Goal: Task Accomplishment & Management: Manage account settings

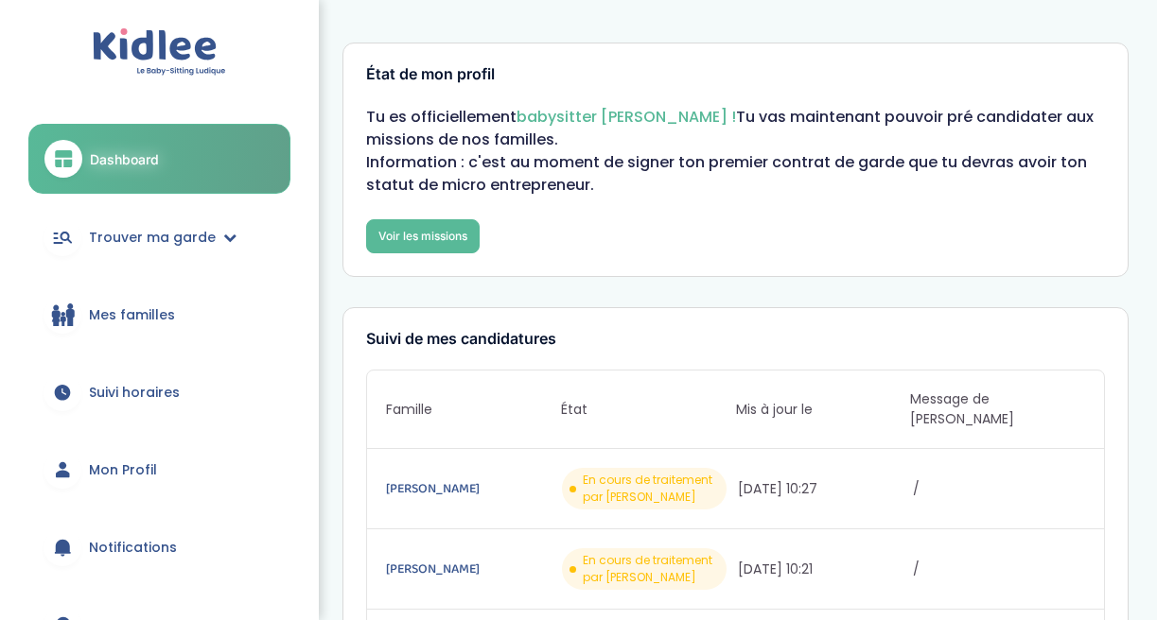
click at [104, 463] on span "Mon Profil" at bounding box center [123, 471] width 68 height 20
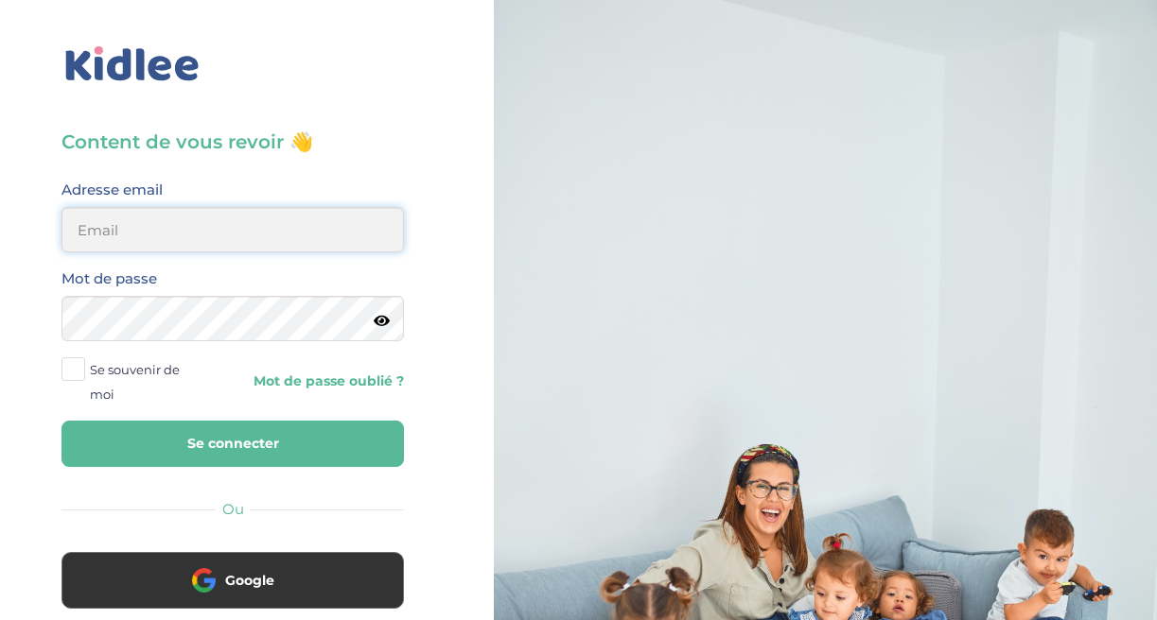
type input "jeanne.briat@gmail.com"
click at [232, 445] on button "Se connecter" at bounding box center [232, 444] width 342 height 46
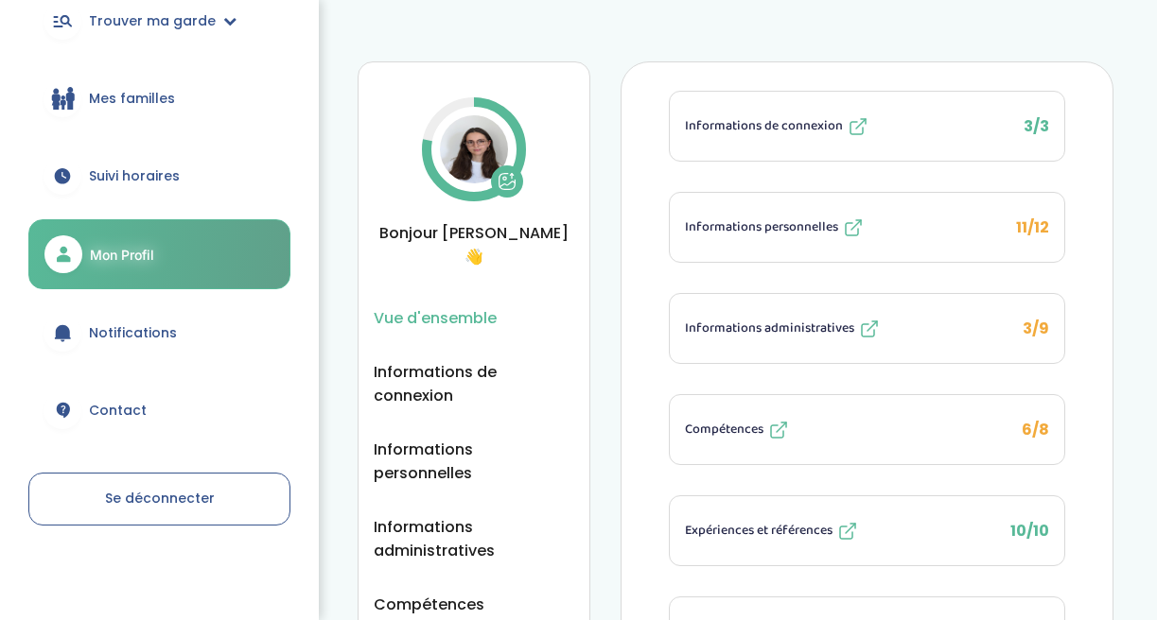
scroll to position [136, 0]
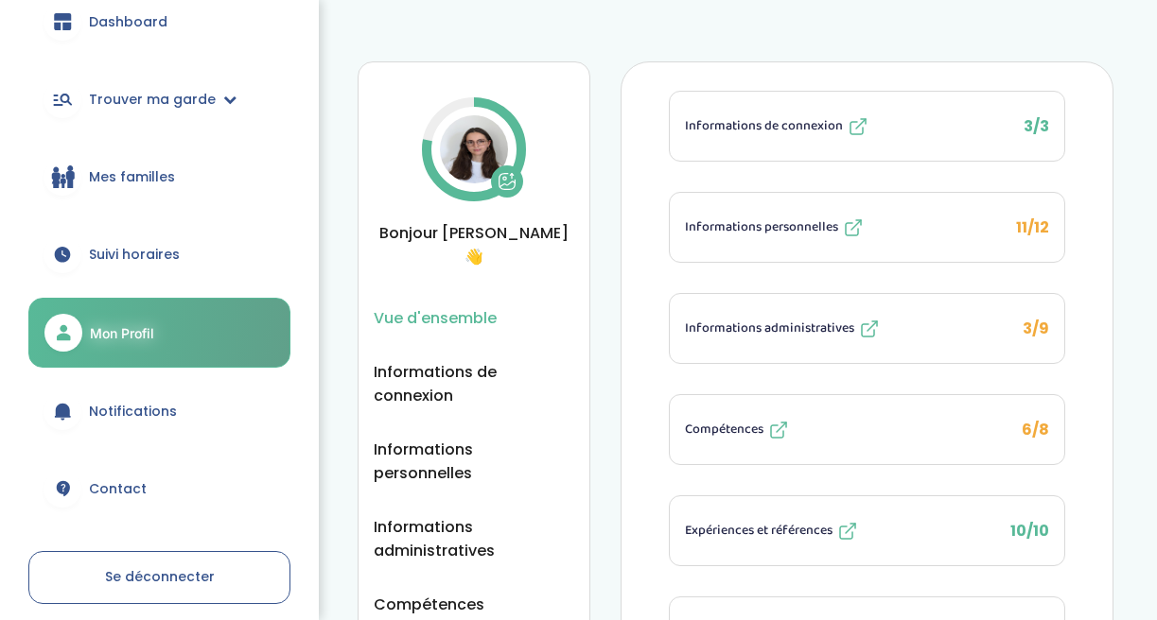
click at [165, 180] on span "Mes familles" at bounding box center [132, 177] width 86 height 20
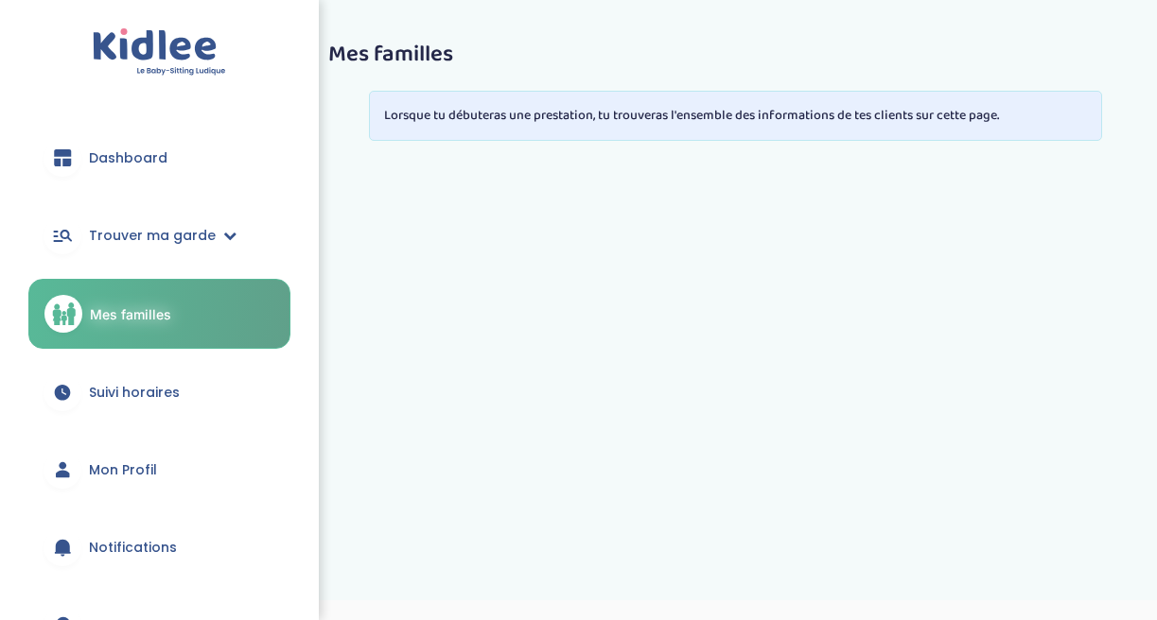
click at [145, 236] on span "Trouver ma garde" at bounding box center [152, 236] width 127 height 20
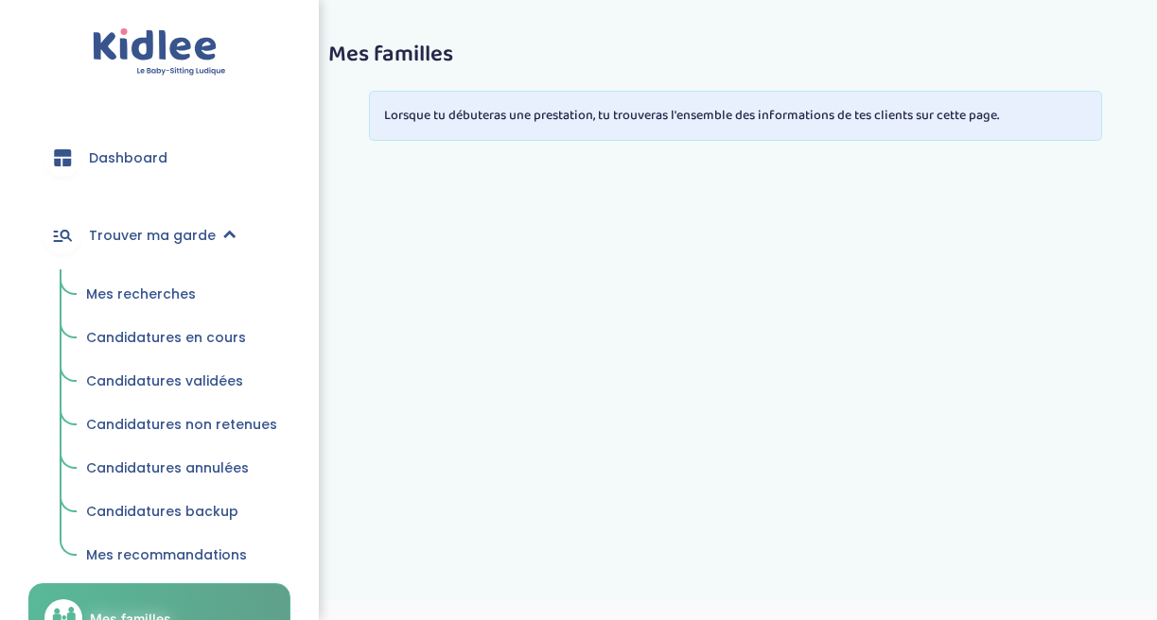
click at [105, 337] on span "Candidatures en cours" at bounding box center [166, 337] width 160 height 19
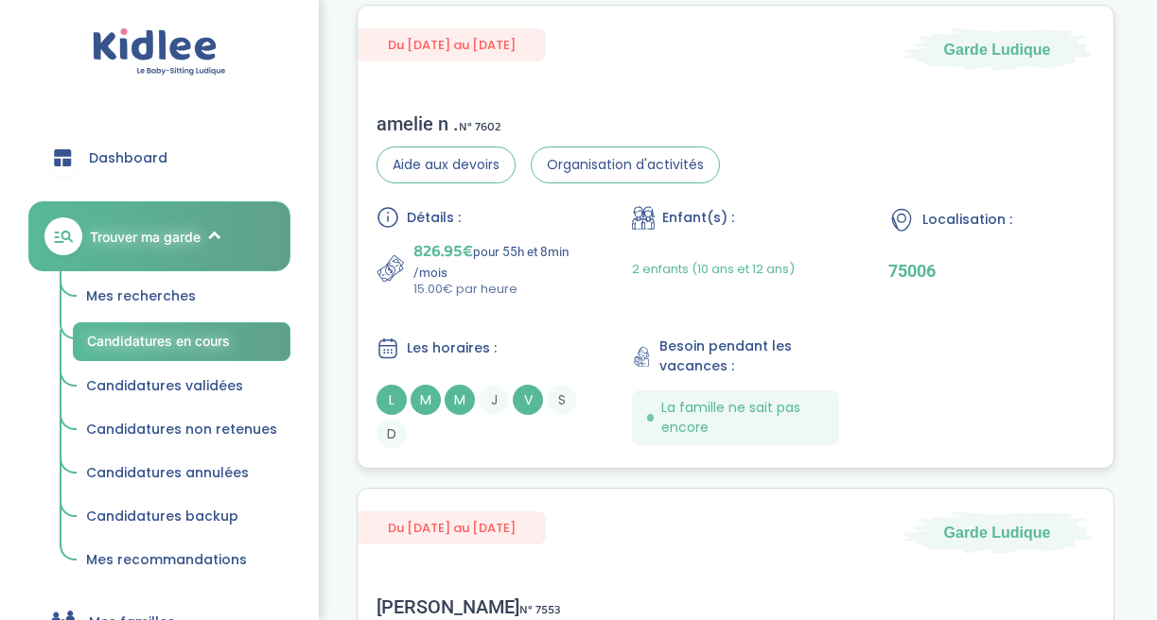
scroll to position [441, 0]
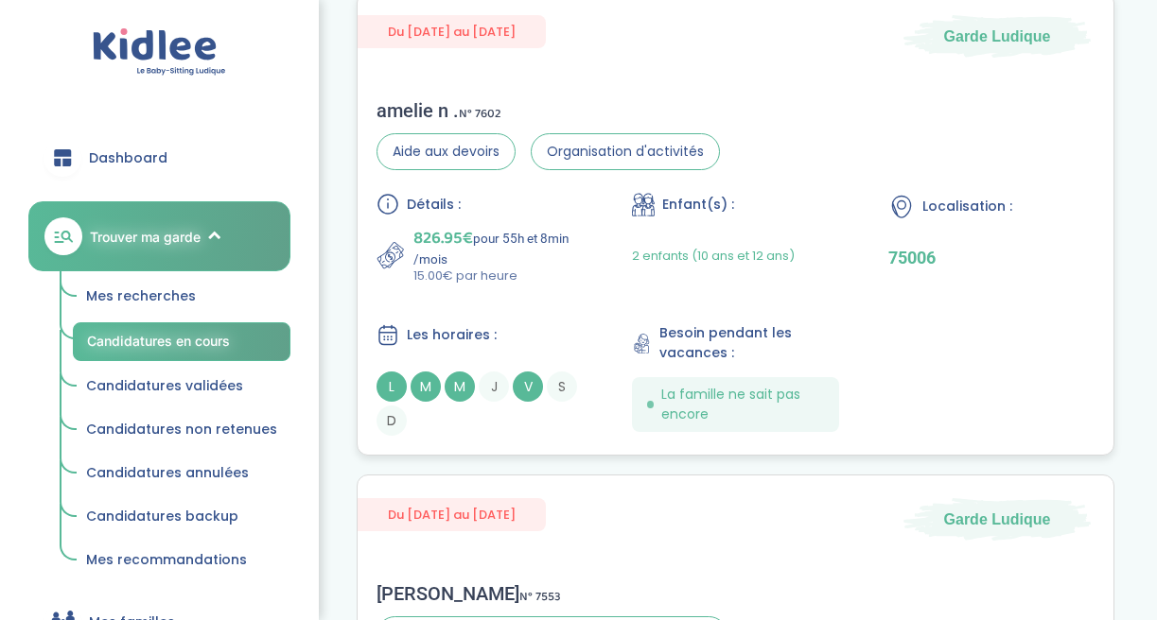
click at [399, 106] on div "amelie n . N° 7602" at bounding box center [547, 110] width 343 height 23
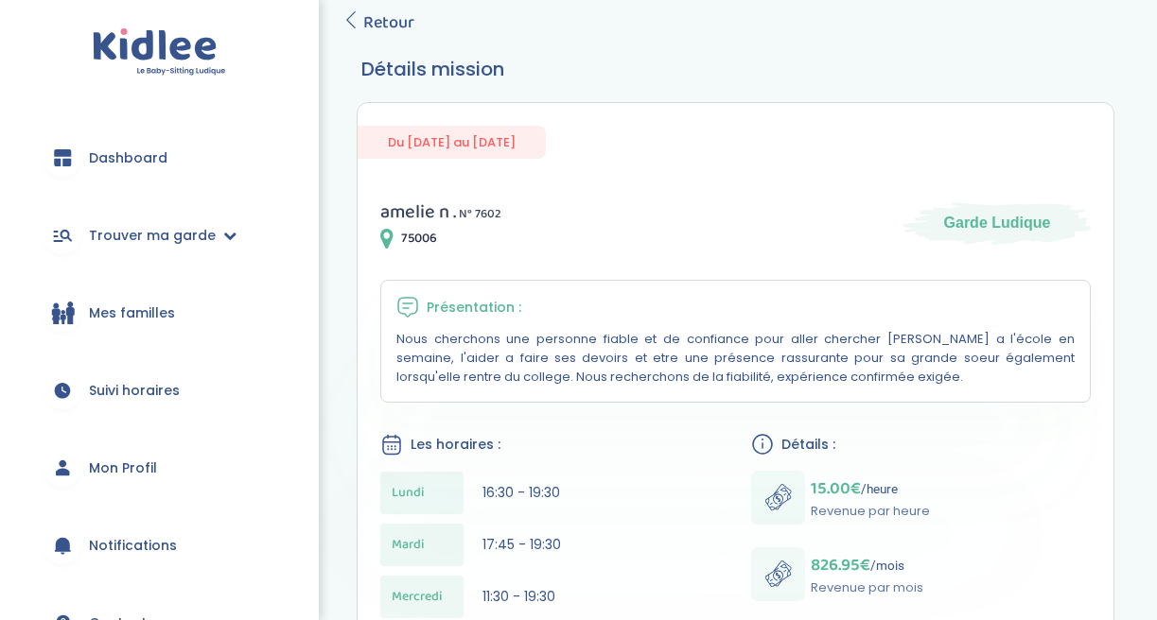
scroll to position [104, 0]
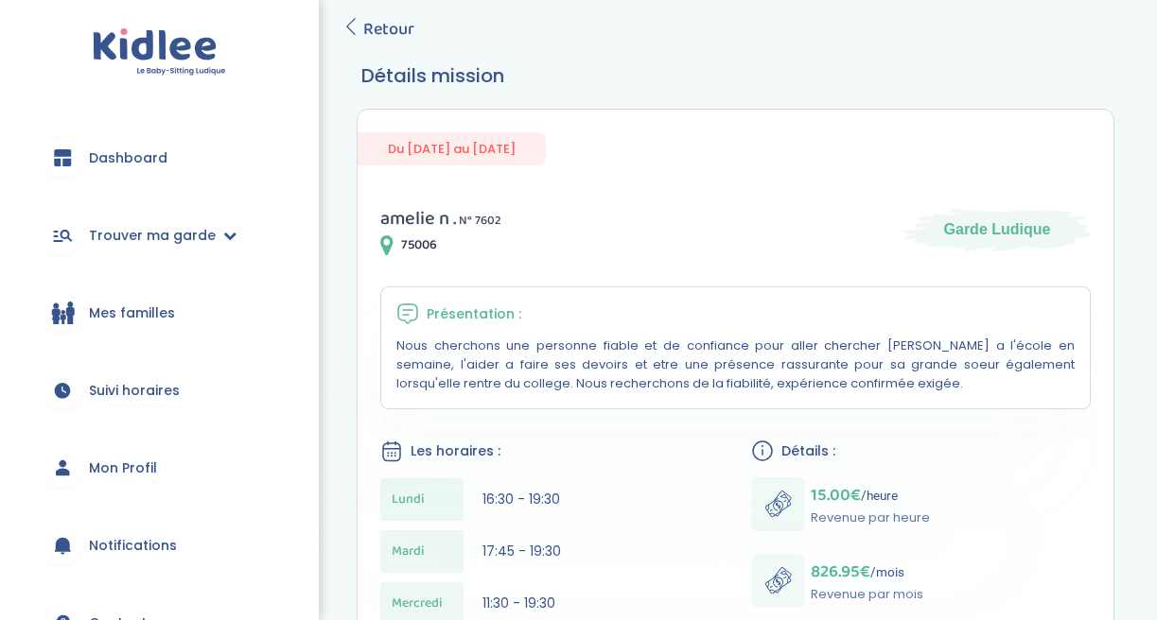
click at [422, 217] on span "amelie n ." at bounding box center [418, 218] width 76 height 30
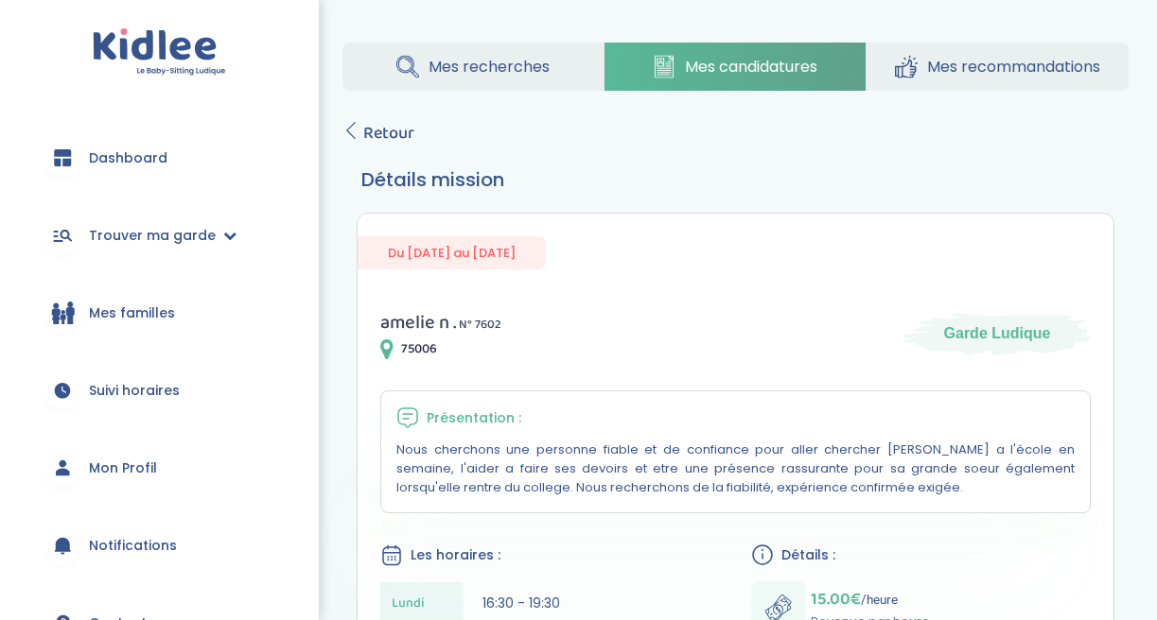
scroll to position [0, 0]
click at [510, 75] on span "Mes recherches" at bounding box center [488, 67] width 121 height 24
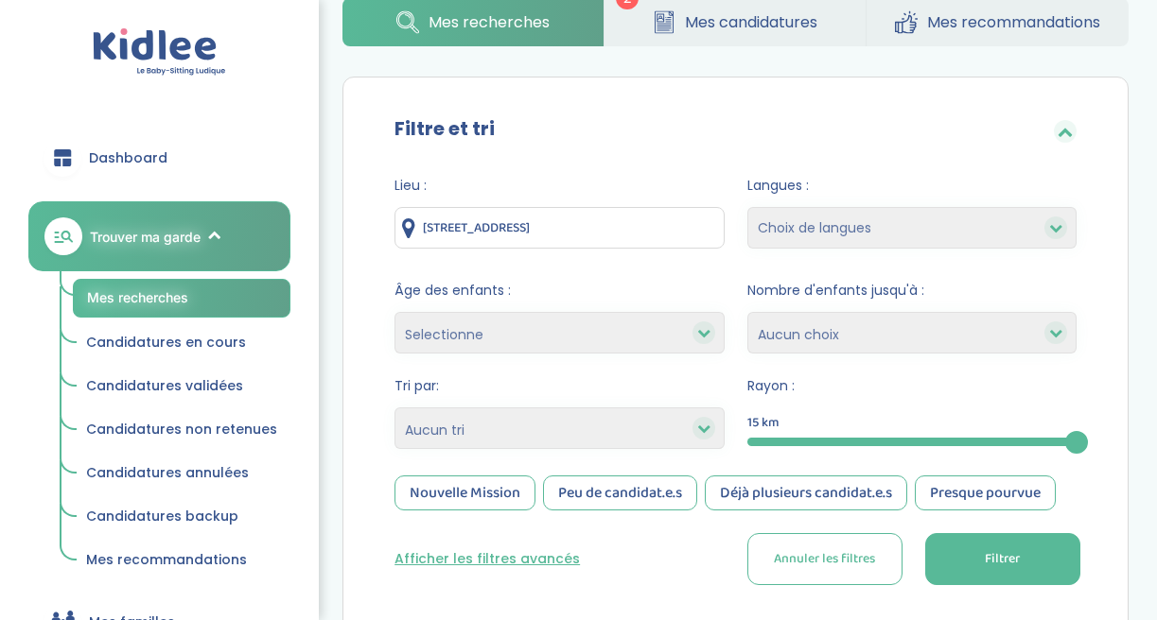
scroll to position [106, 0]
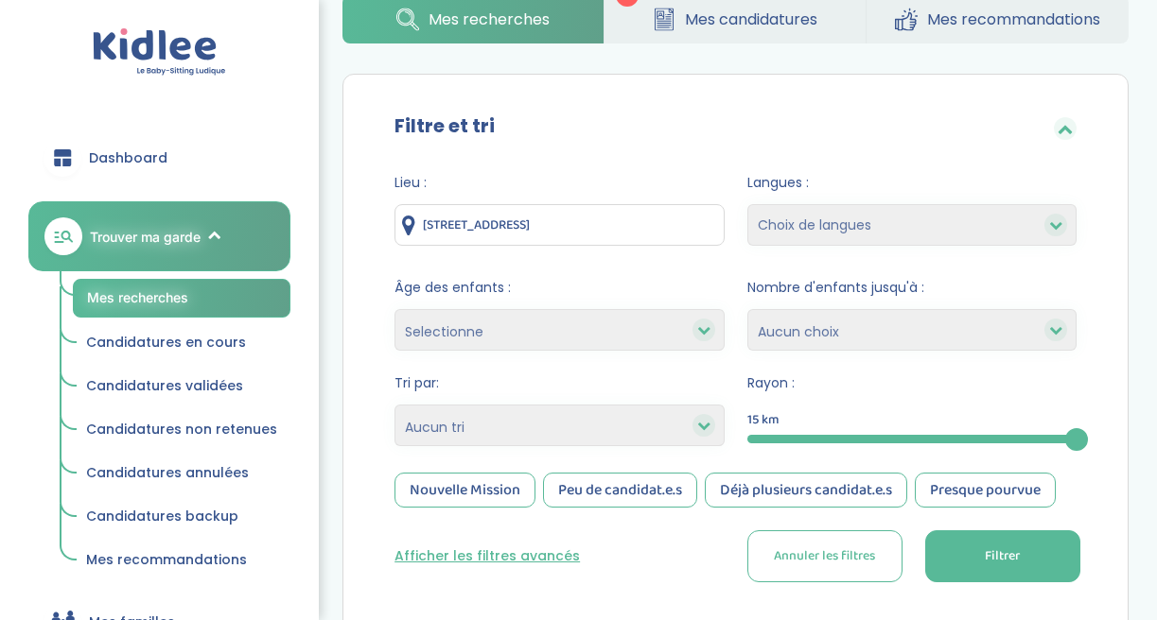
click at [221, 342] on span "Candidatures en cours" at bounding box center [166, 342] width 160 height 19
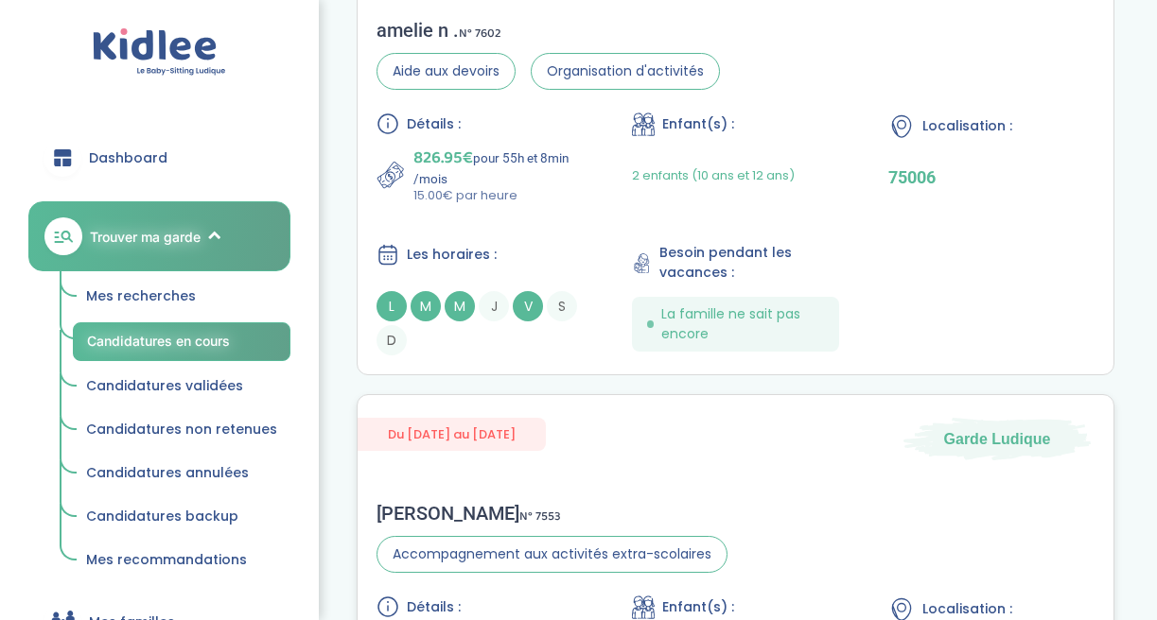
scroll to position [297, 0]
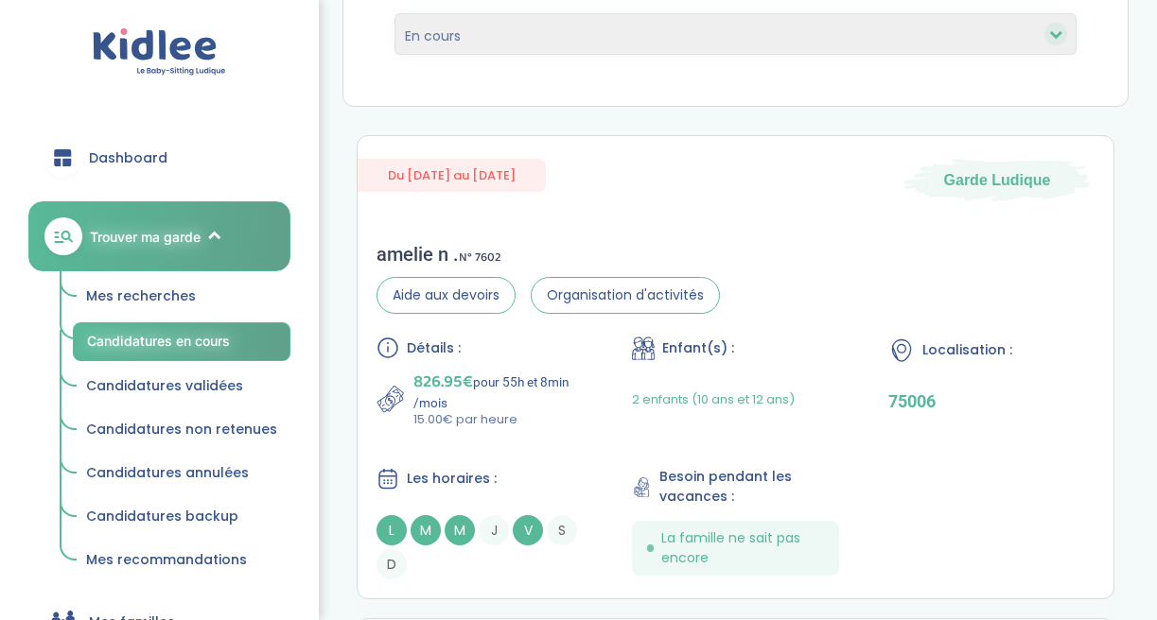
click at [212, 428] on span "Candidatures non retenues" at bounding box center [181, 429] width 191 height 19
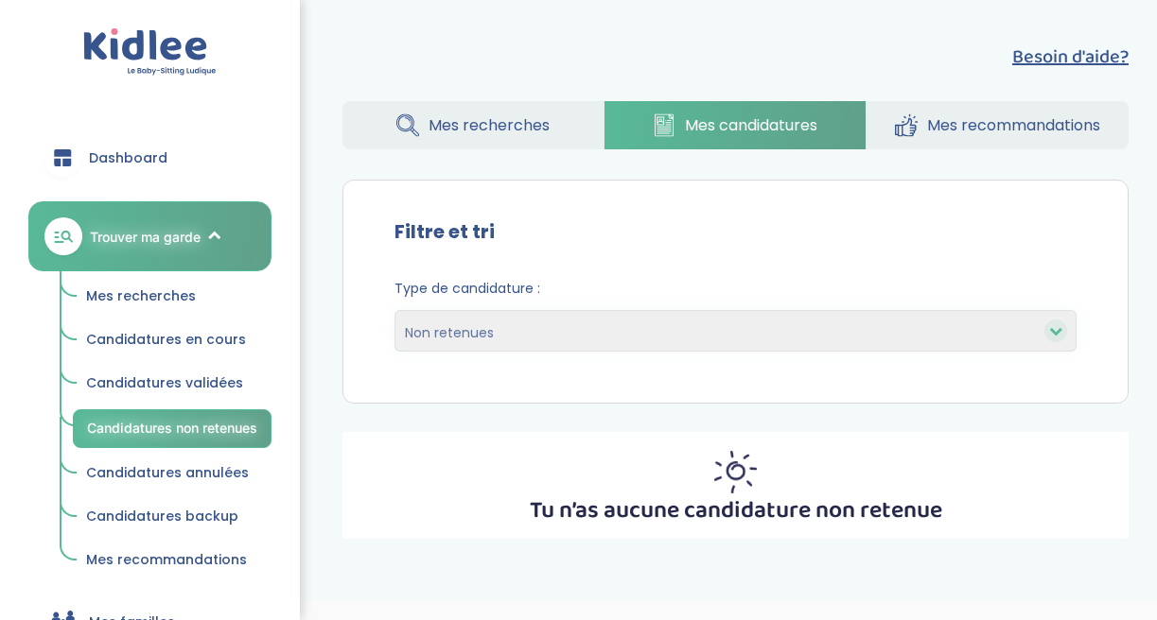
select select "declined"
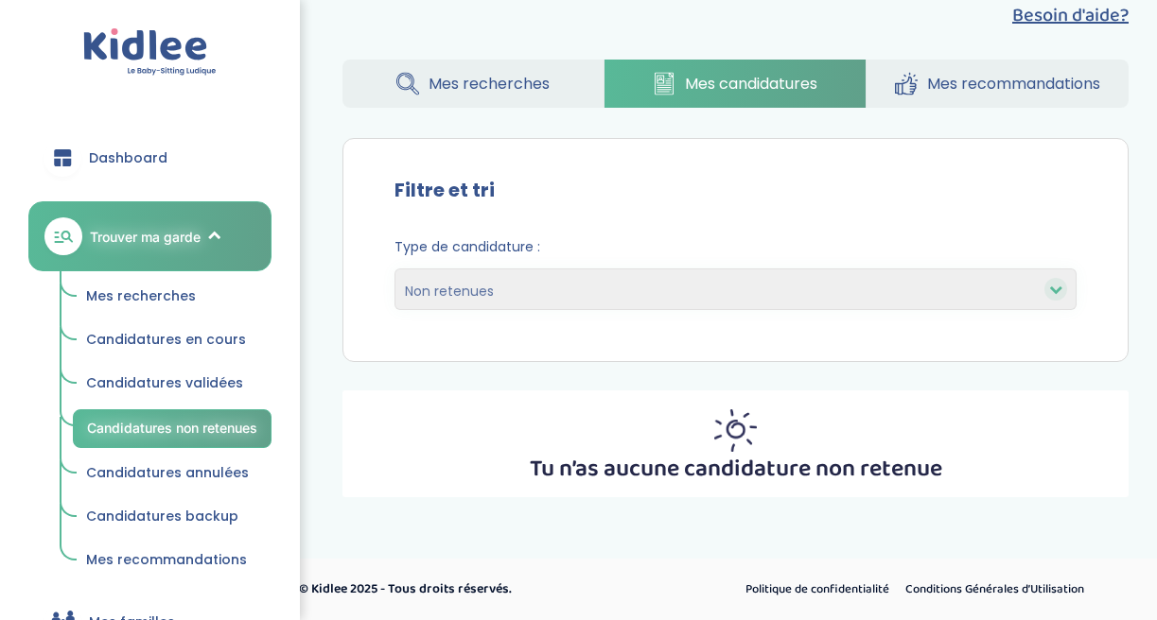
scroll to position [42, 0]
click at [164, 296] on span "Mes recherches" at bounding box center [141, 296] width 110 height 19
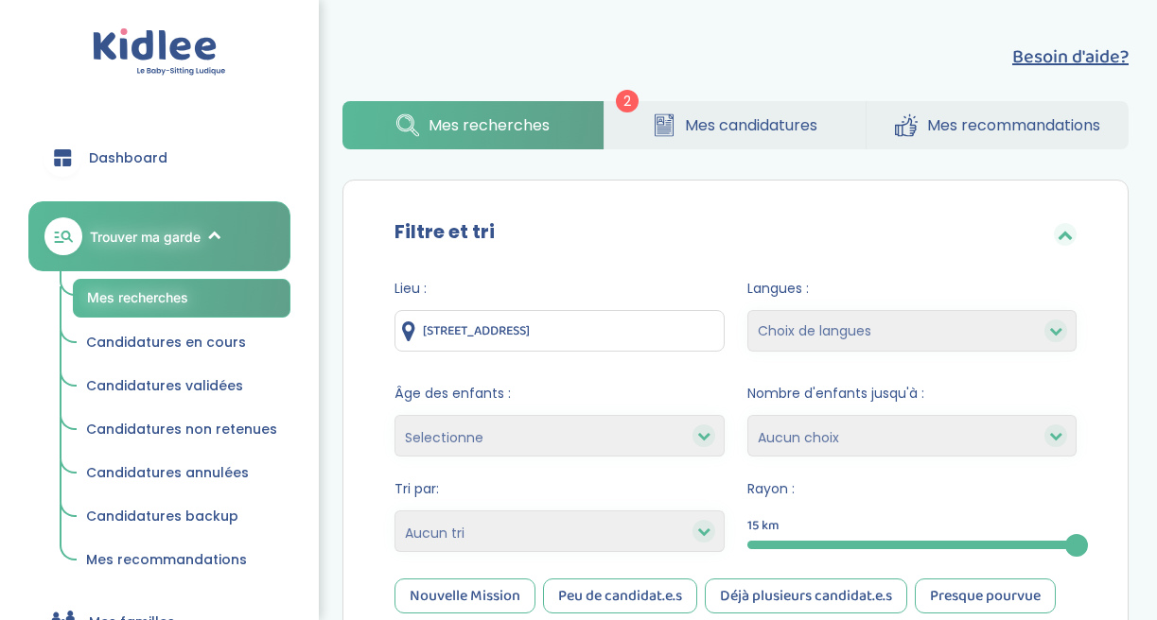
scroll to position [51, 0]
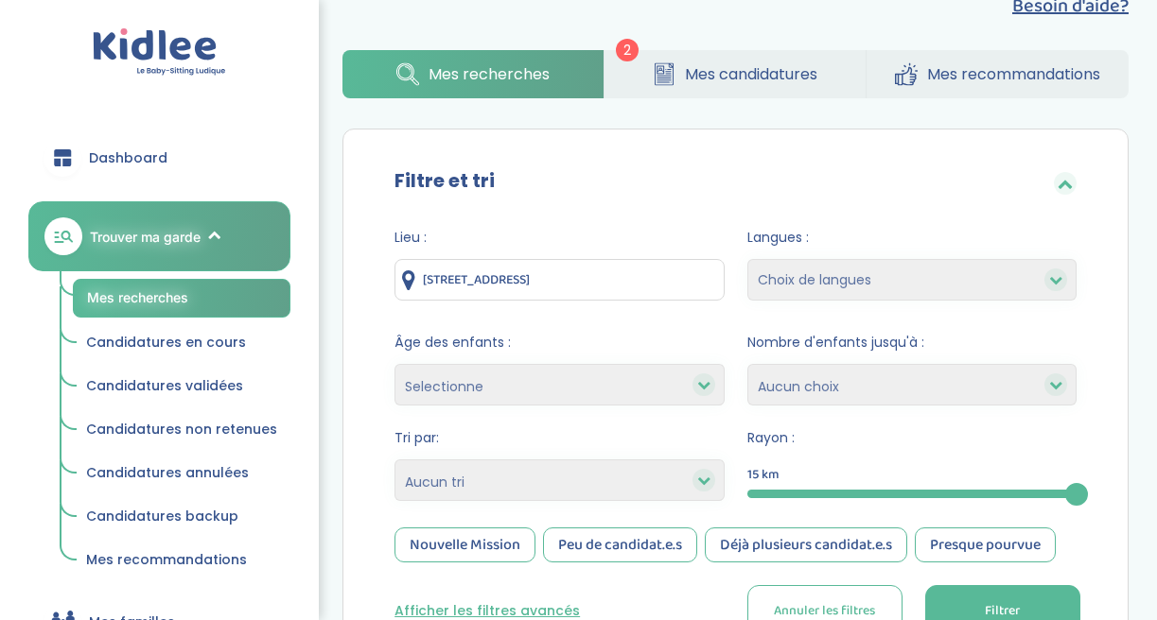
click at [775, 72] on span "Mes candidatures" at bounding box center [751, 74] width 132 height 24
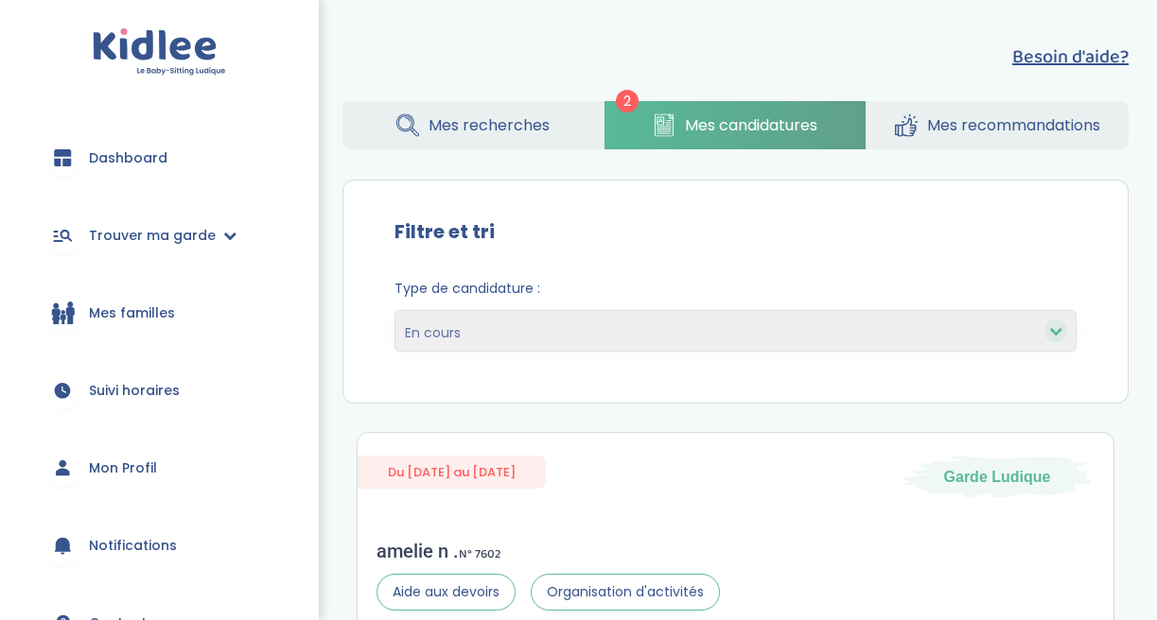
click at [482, 340] on select "En cours Validées Non retenues Annulées Backup" at bounding box center [735, 331] width 682 height 42
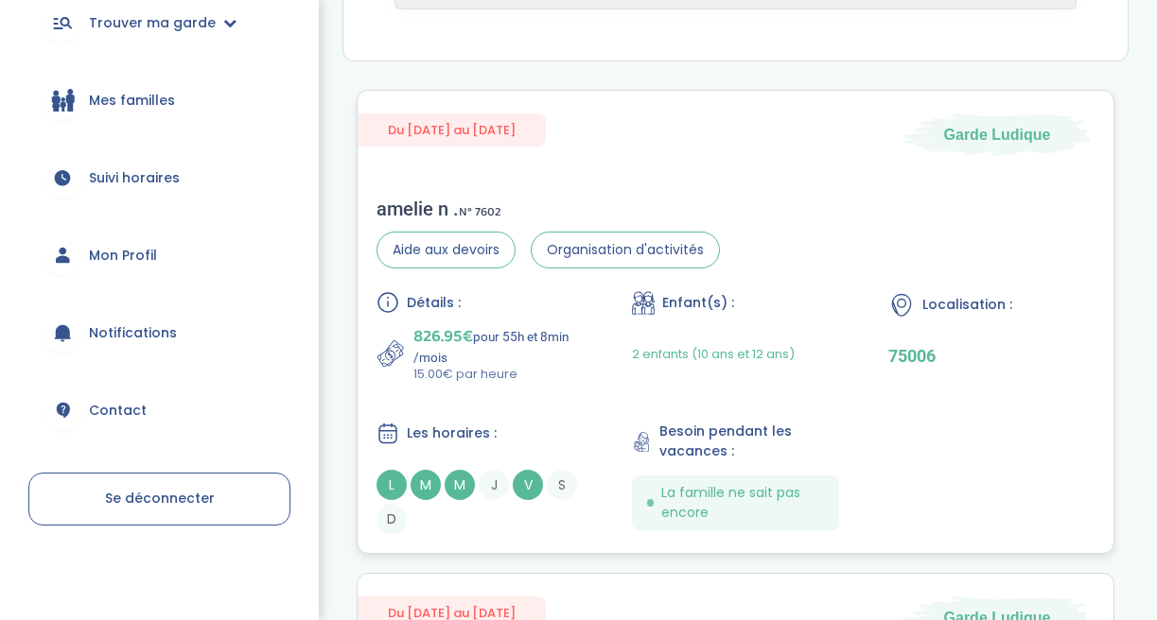
scroll to position [326, 0]
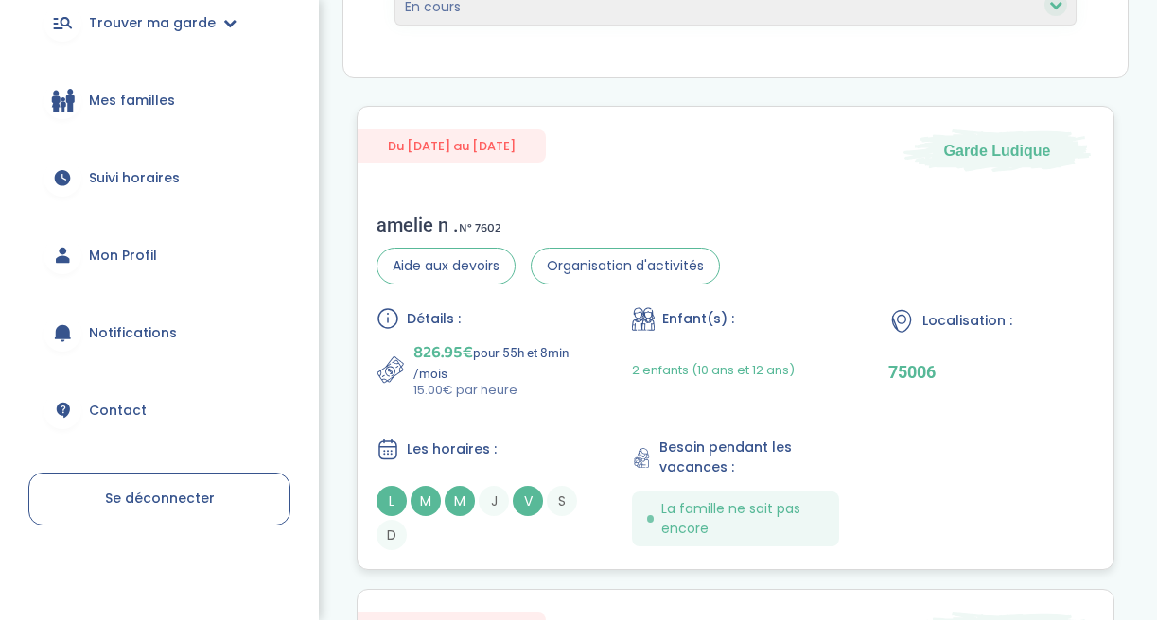
click at [433, 227] on div "amelie n . N° 7602" at bounding box center [547, 225] width 343 height 23
